Goal: Task Accomplishment & Management: Manage account settings

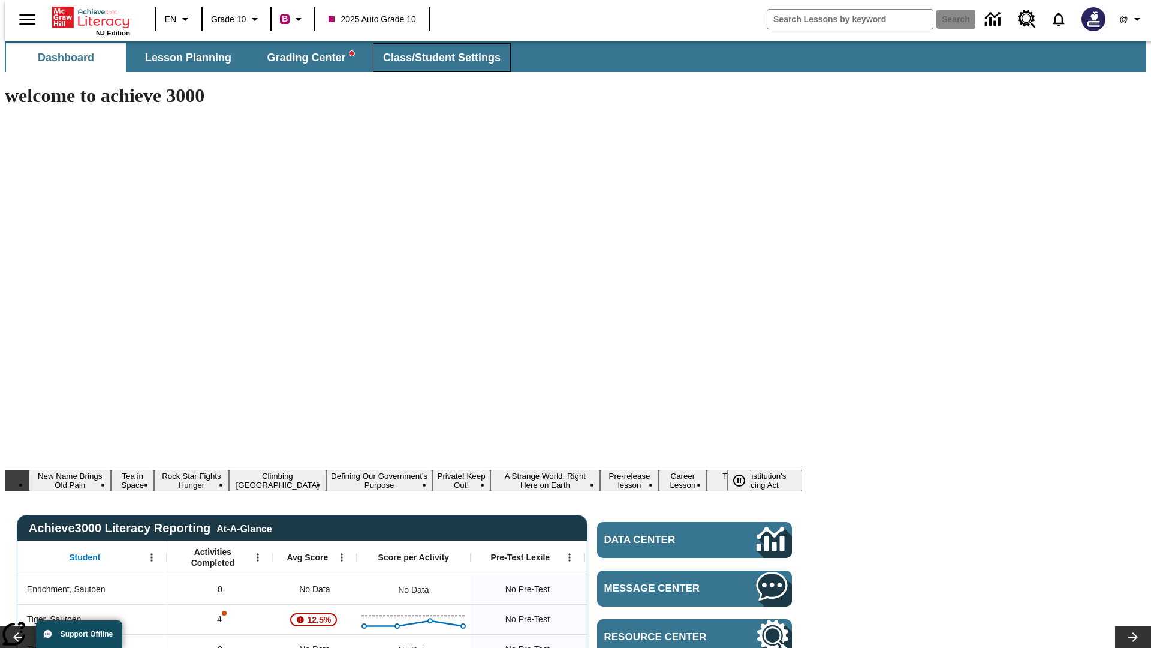
click at [435, 58] on span "Class/Student Settings" at bounding box center [442, 58] width 118 height 14
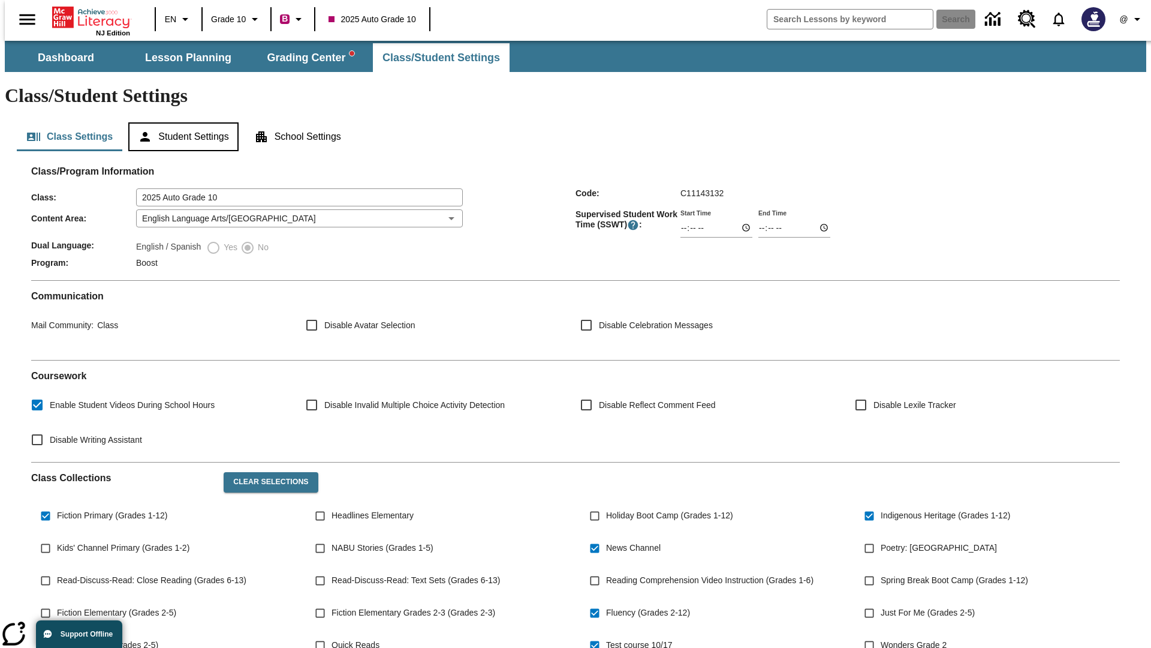
click at [180, 122] on button "Student Settings" at bounding box center [183, 136] width 110 height 29
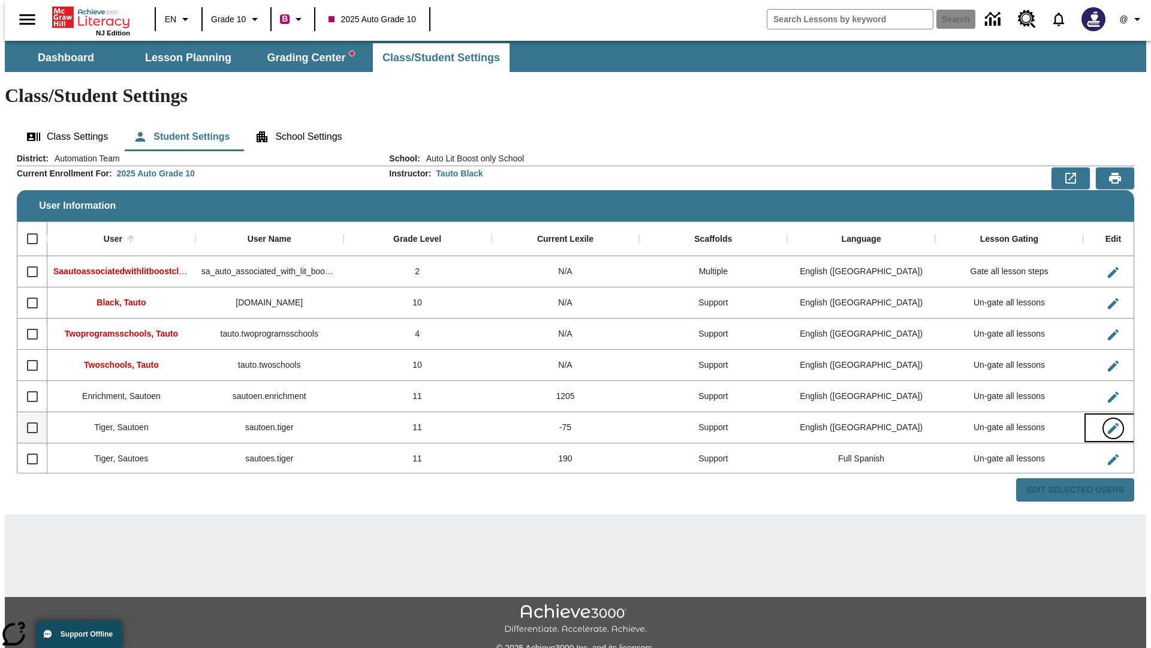
click at [1108, 423] on icon "Edit User" at bounding box center [1113, 428] width 11 height 11
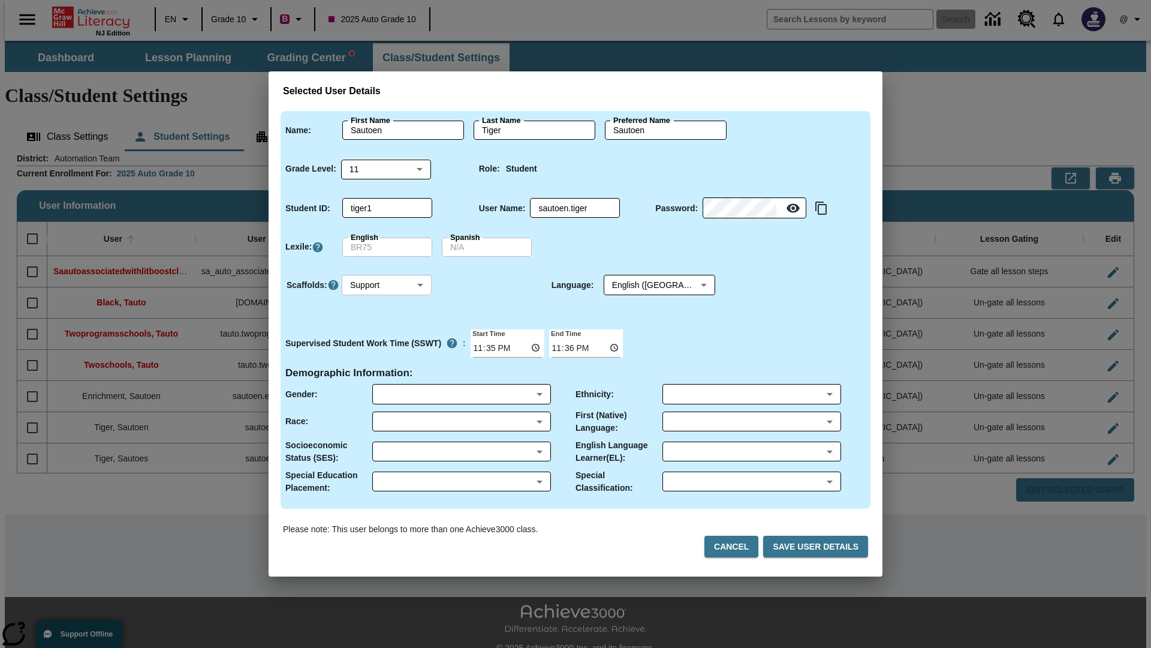
click at [387, 285] on body "Skip to main content NJ Edition EN Grade 10 B 2025 Auto Grade 10 Search 0 @ Das…" at bounding box center [576, 357] width 1142 height 633
click at [387, 329] on li "Support" at bounding box center [387, 330] width 90 height 20
click at [648, 285] on body "Skip to main content NJ Edition EN Grade 10 B 2025 Auto Grade 10 Search 0 @ Das…" at bounding box center [576, 357] width 1142 height 633
click at [387, 285] on body "Skip to main content NJ Edition EN Grade 10 B 2025 Auto Grade 10 Search 0 @ Das…" at bounding box center [576, 357] width 1142 height 633
click at [387, 349] on li "Enrichment" at bounding box center [387, 349] width 90 height 20
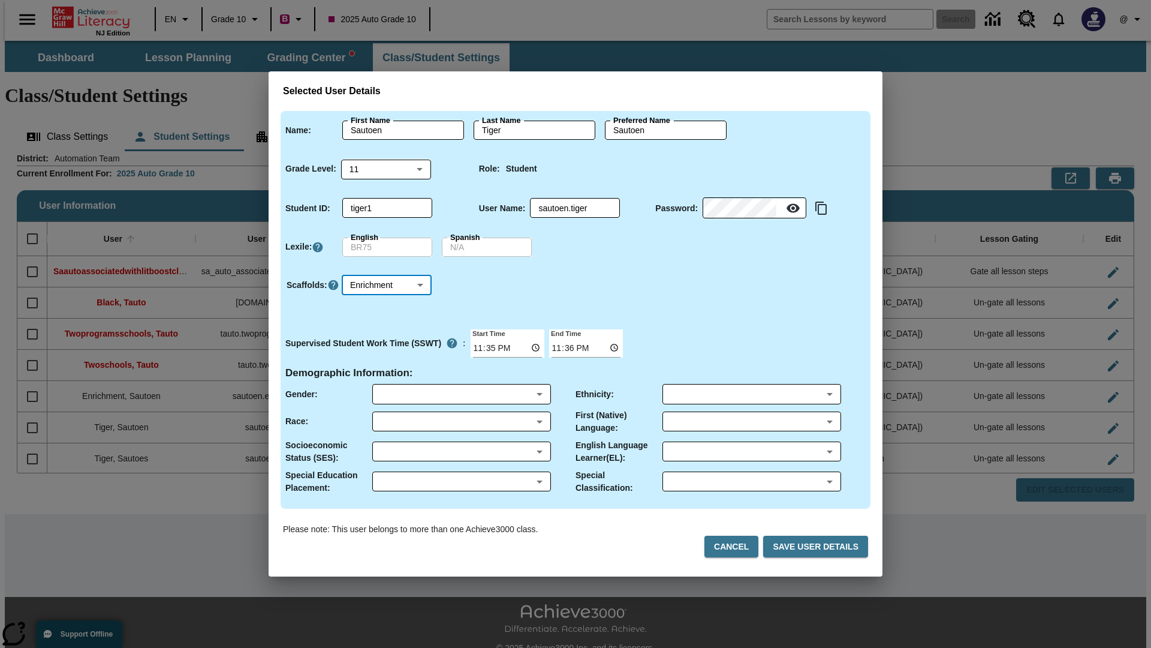
click at [387, 285] on body "Skip to main content NJ Edition EN Grade 10 B 2025 Auto Grade 10 Search 0 @ Das…" at bounding box center [576, 357] width 1142 height 633
click at [387, 309] on li "Standard" at bounding box center [387, 310] width 90 height 20
click at [387, 285] on body "Skip to main content NJ Edition EN Grade 10 B 2025 Auto Grade 10 Search 0 @ Das…" at bounding box center [576, 357] width 1142 height 633
click at [387, 369] on li "Multiple" at bounding box center [387, 369] width 90 height 20
type input "M"
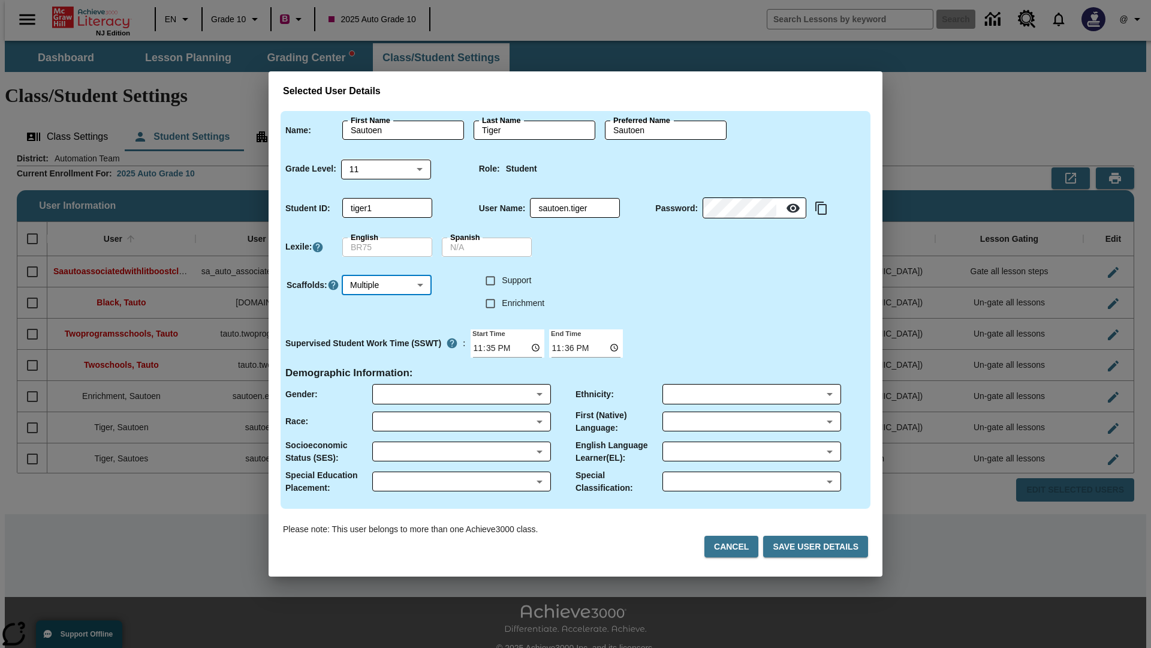
click at [491, 303] on input "Enrichment" at bounding box center [490, 303] width 23 height 23
checkbox input "true"
click at [491, 280] on input "Support" at bounding box center [490, 280] width 23 height 23
checkbox input "true"
click at [648, 285] on body "Skip to main content NJ Edition EN Grade 10 B 2025 Auto Grade 10 Search 0 @ Das…" at bounding box center [576, 357] width 1142 height 633
